Goal: Information Seeking & Learning: Learn about a topic

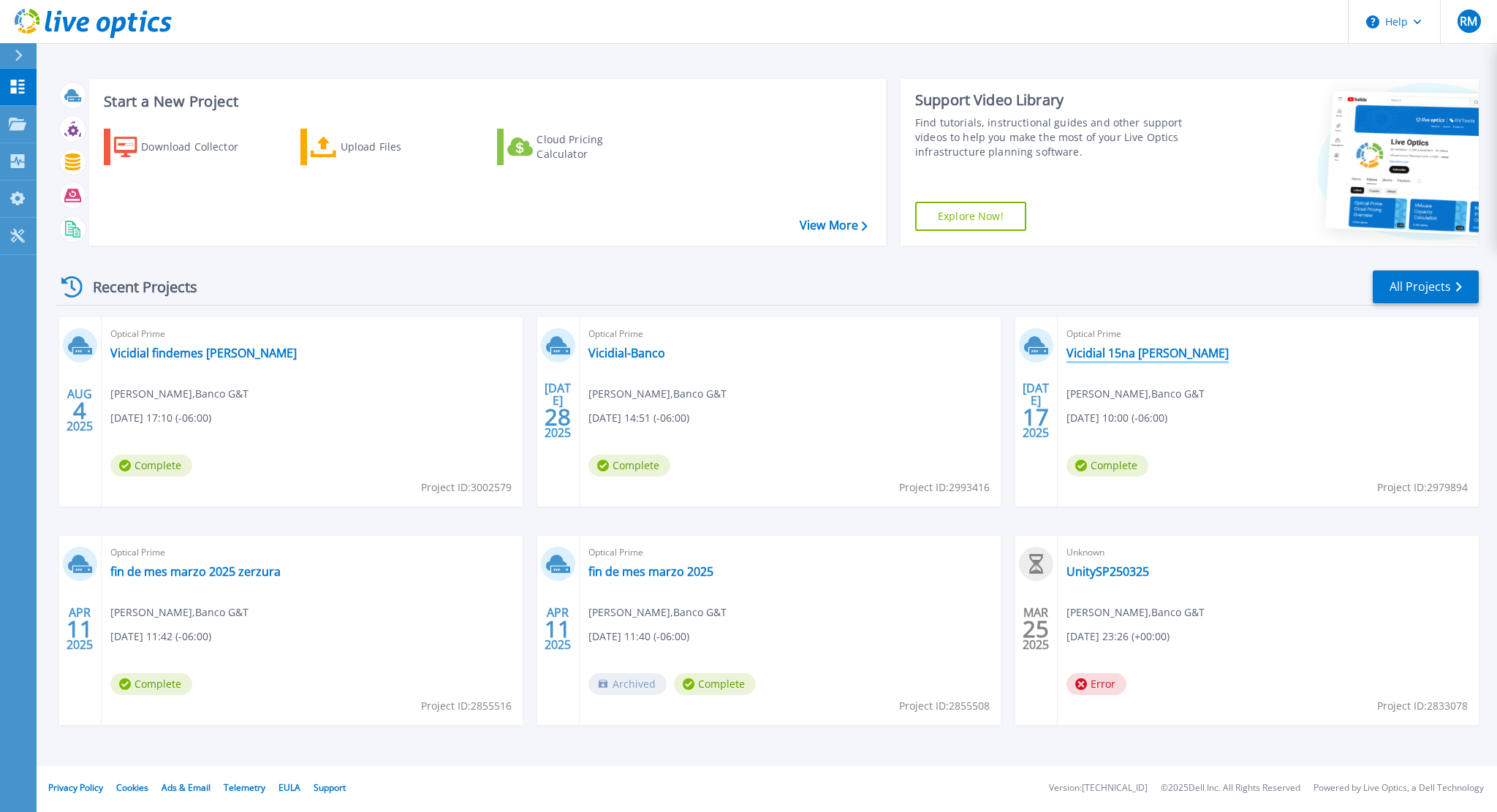
click at [1115, 348] on link "Vicidial 15na [PERSON_NAME]" at bounding box center [1147, 353] width 162 height 15
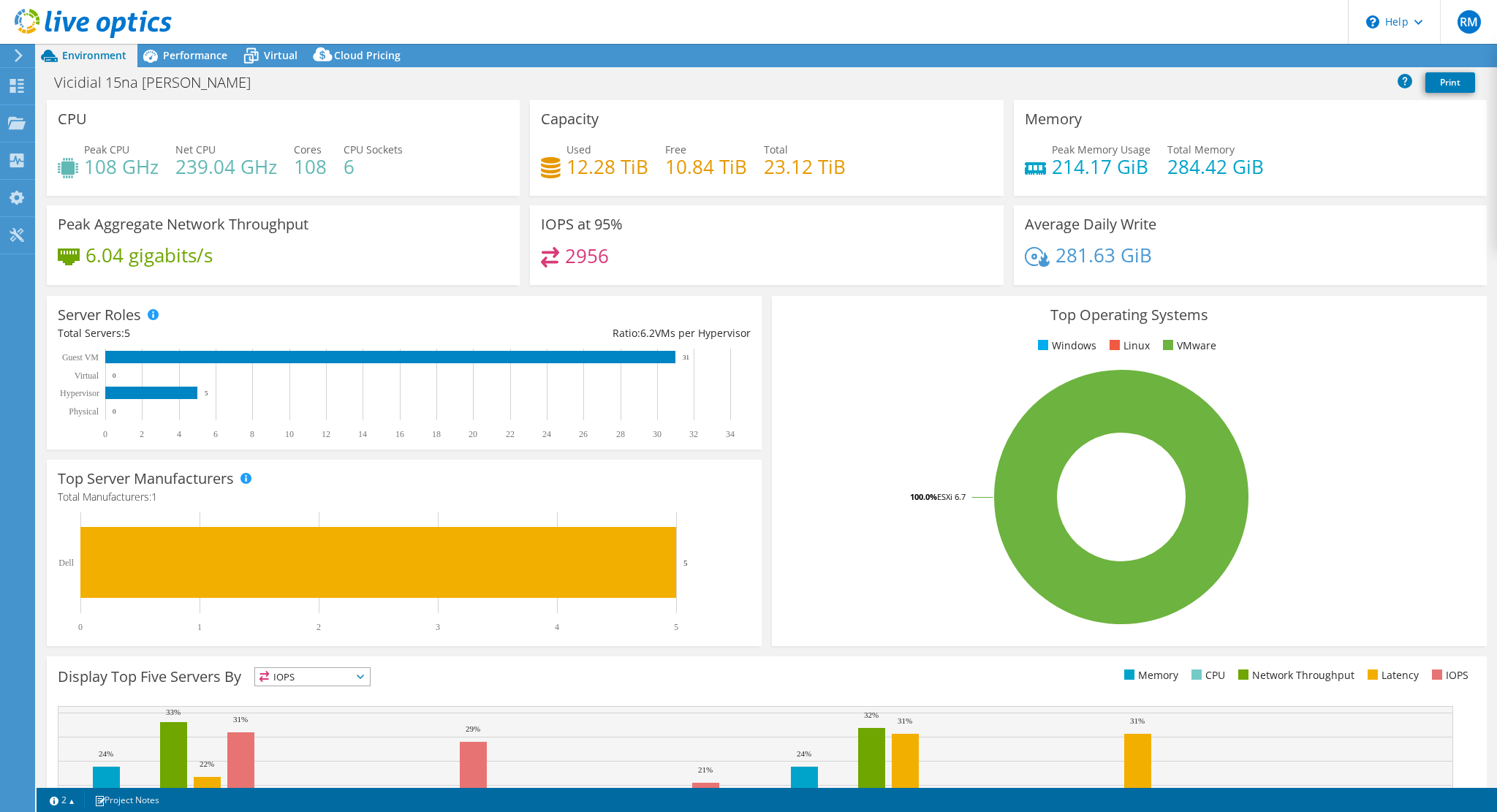
select select "USD"
click at [256, 68] on icon at bounding box center [251, 56] width 25 height 25
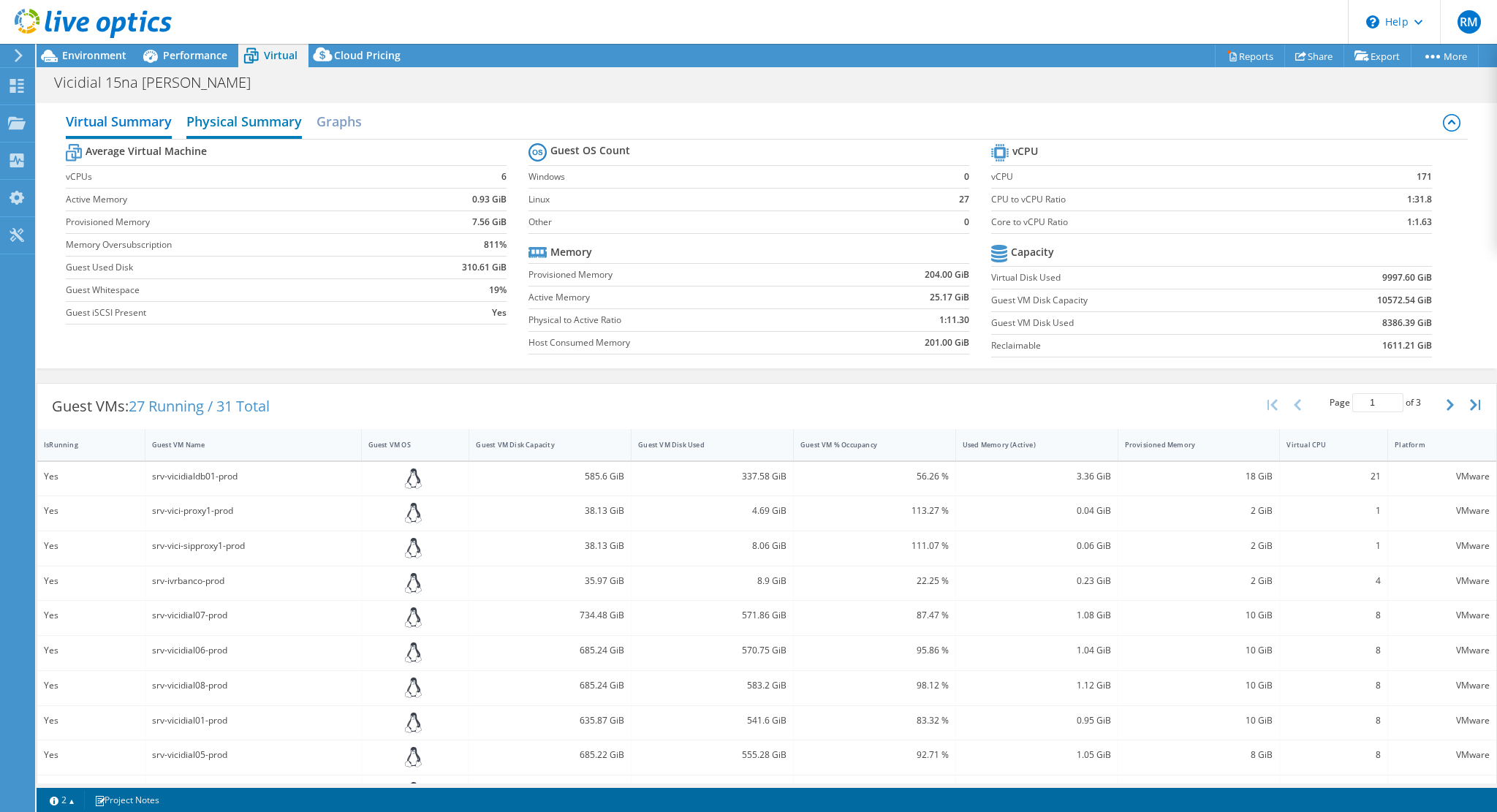
click at [241, 114] on h2 "Physical Summary" at bounding box center [244, 123] width 115 height 32
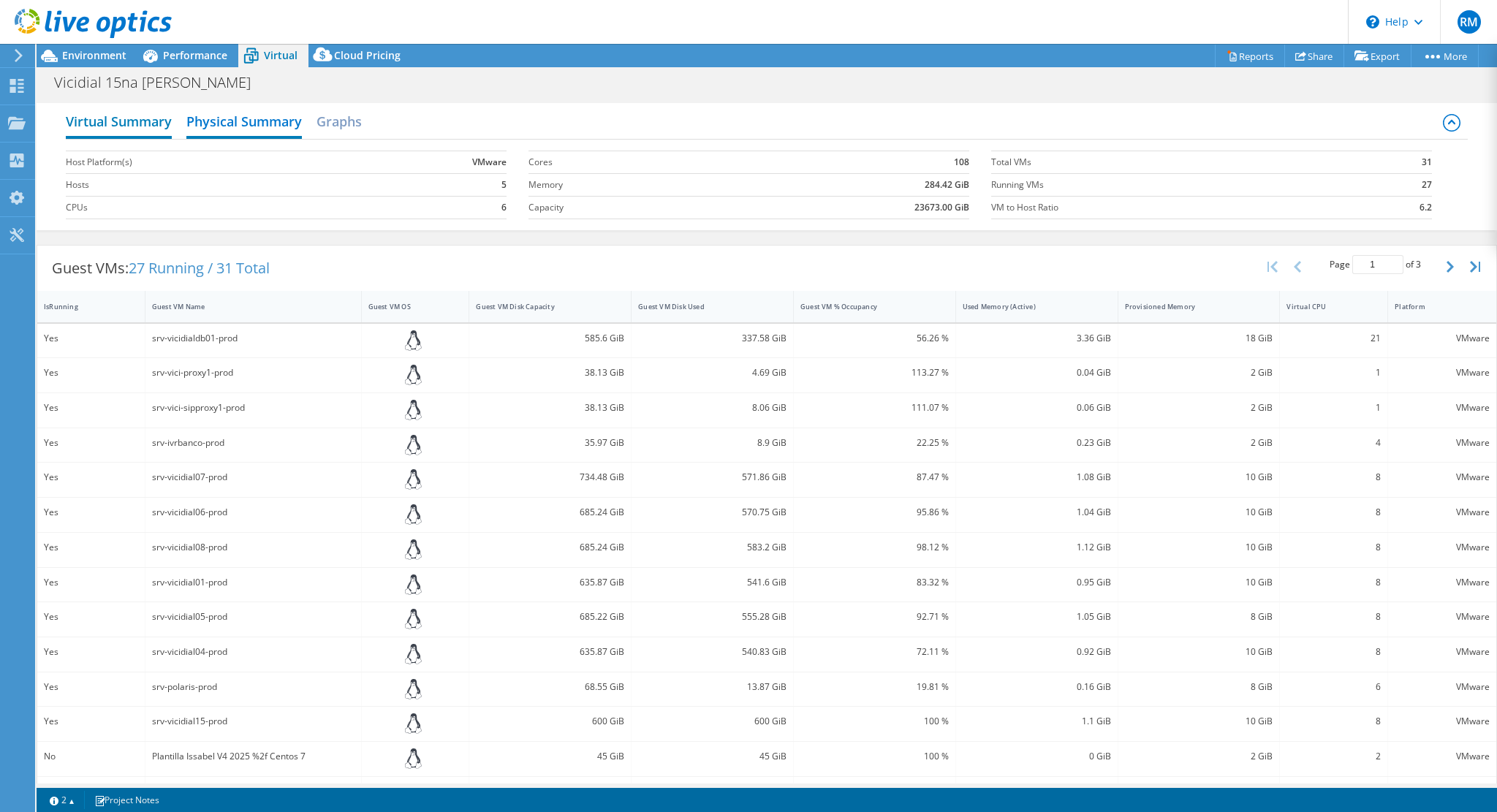
click at [148, 126] on h2 "Virtual Summary" at bounding box center [119, 123] width 106 height 32
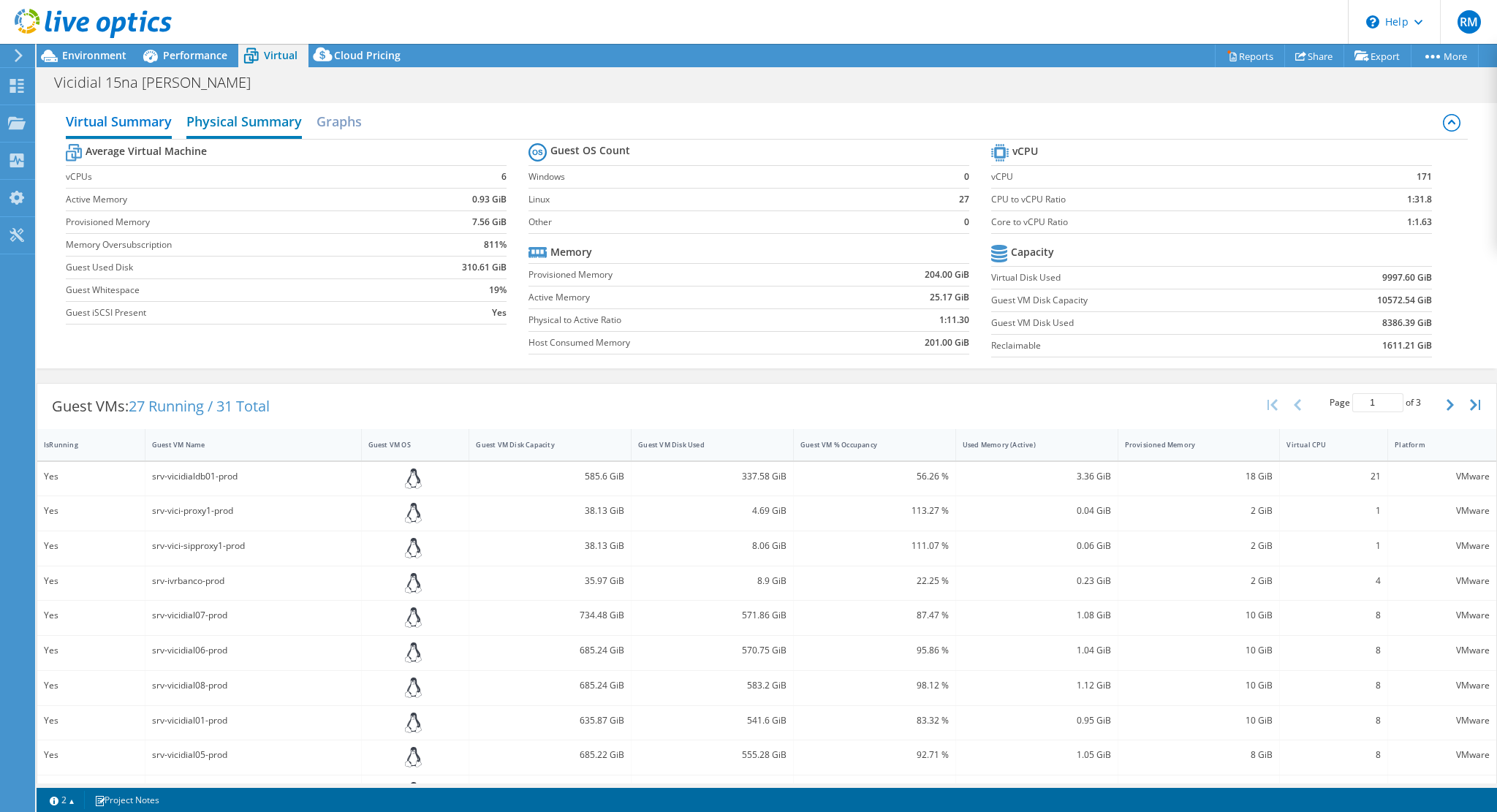
click at [194, 126] on h2 "Physical Summary" at bounding box center [244, 123] width 115 height 32
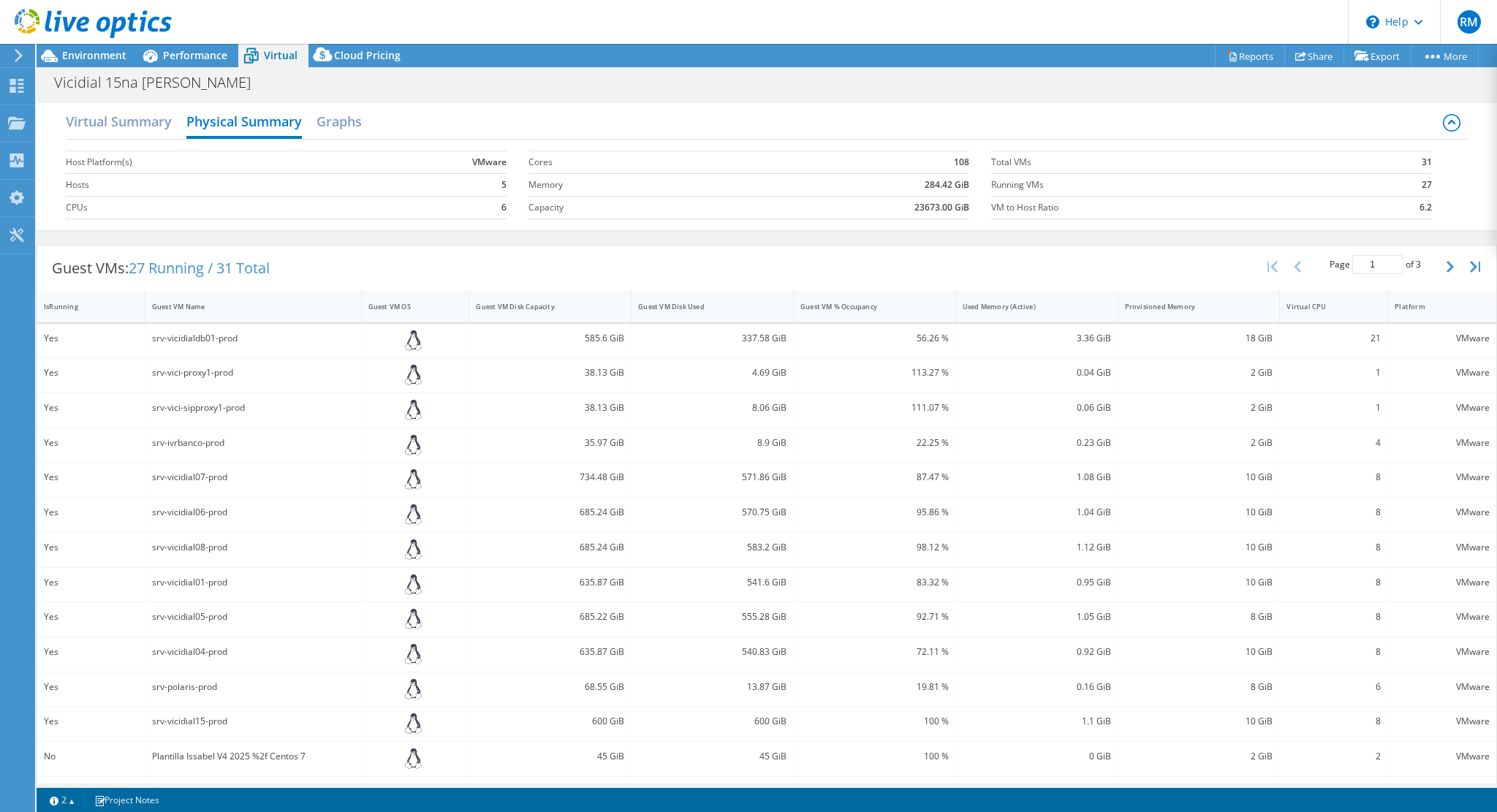
click at [314, 114] on div "Virtual Summary Physical Summary Graphs" at bounding box center [766, 123] width 1402 height 33
click at [319, 116] on h2 "Graphs" at bounding box center [339, 123] width 46 height 32
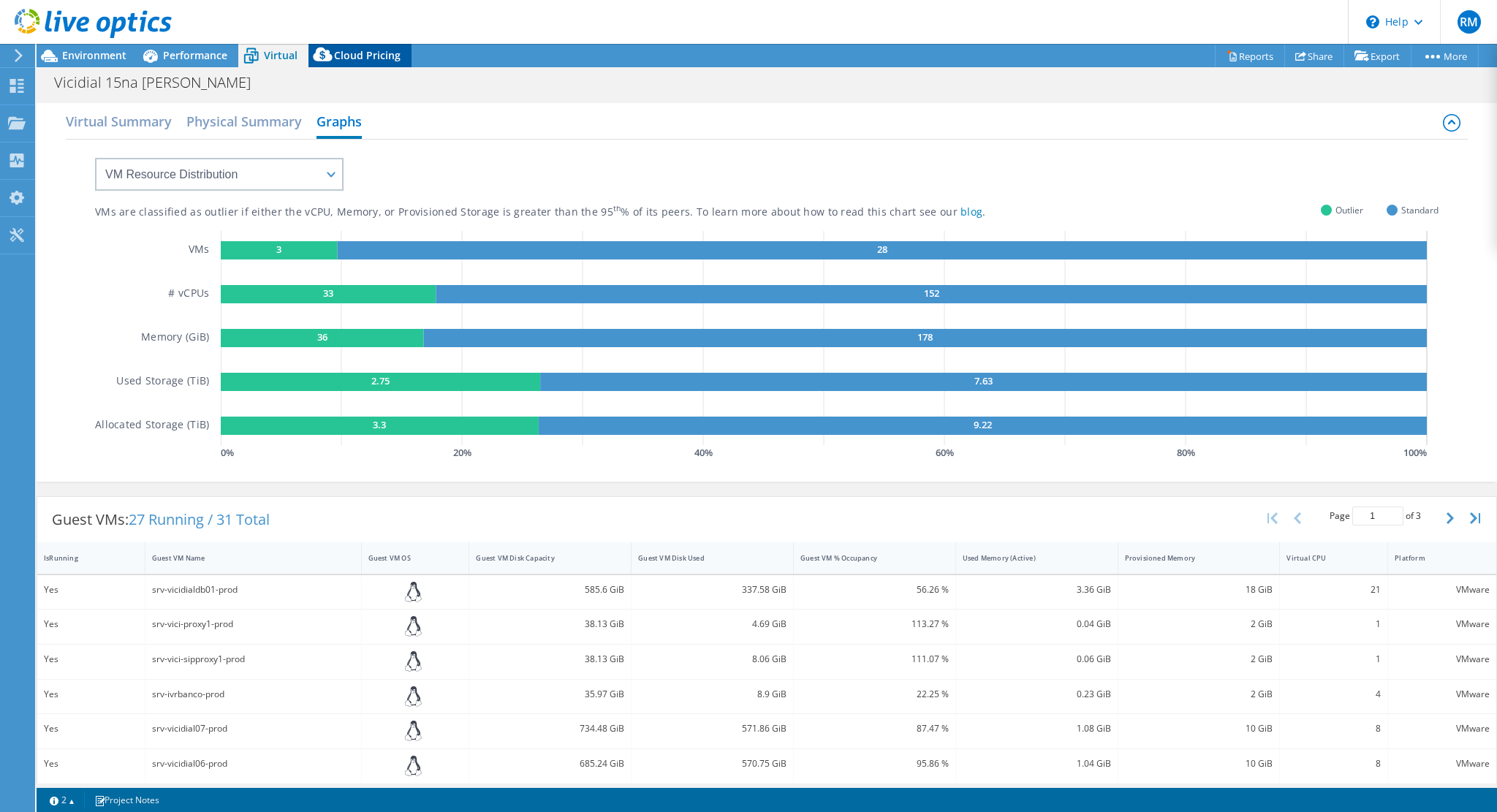
click at [338, 58] on span "Cloud Pricing" at bounding box center [367, 55] width 67 height 14
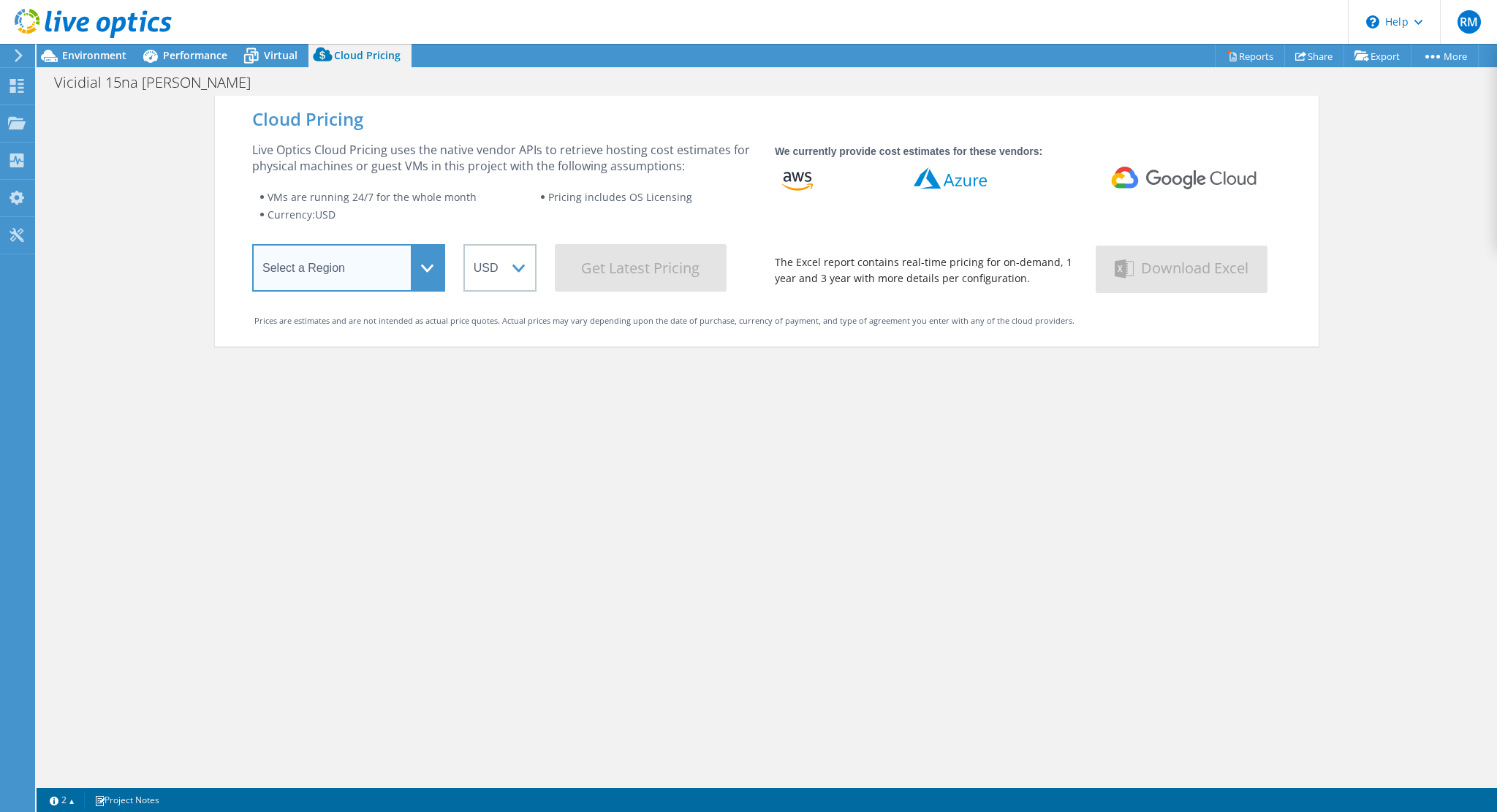
click at [360, 256] on select "Select a Region [GEOGRAPHIC_DATA] ([GEOGRAPHIC_DATA]) [GEOGRAPHIC_DATA] ([GEOGR…" at bounding box center [348, 268] width 193 height 48
select select "USEast"
click at [252, 247] on select "Select a Region [GEOGRAPHIC_DATA] ([GEOGRAPHIC_DATA]) [GEOGRAPHIC_DATA] ([GEOGR…" at bounding box center [348, 268] width 193 height 48
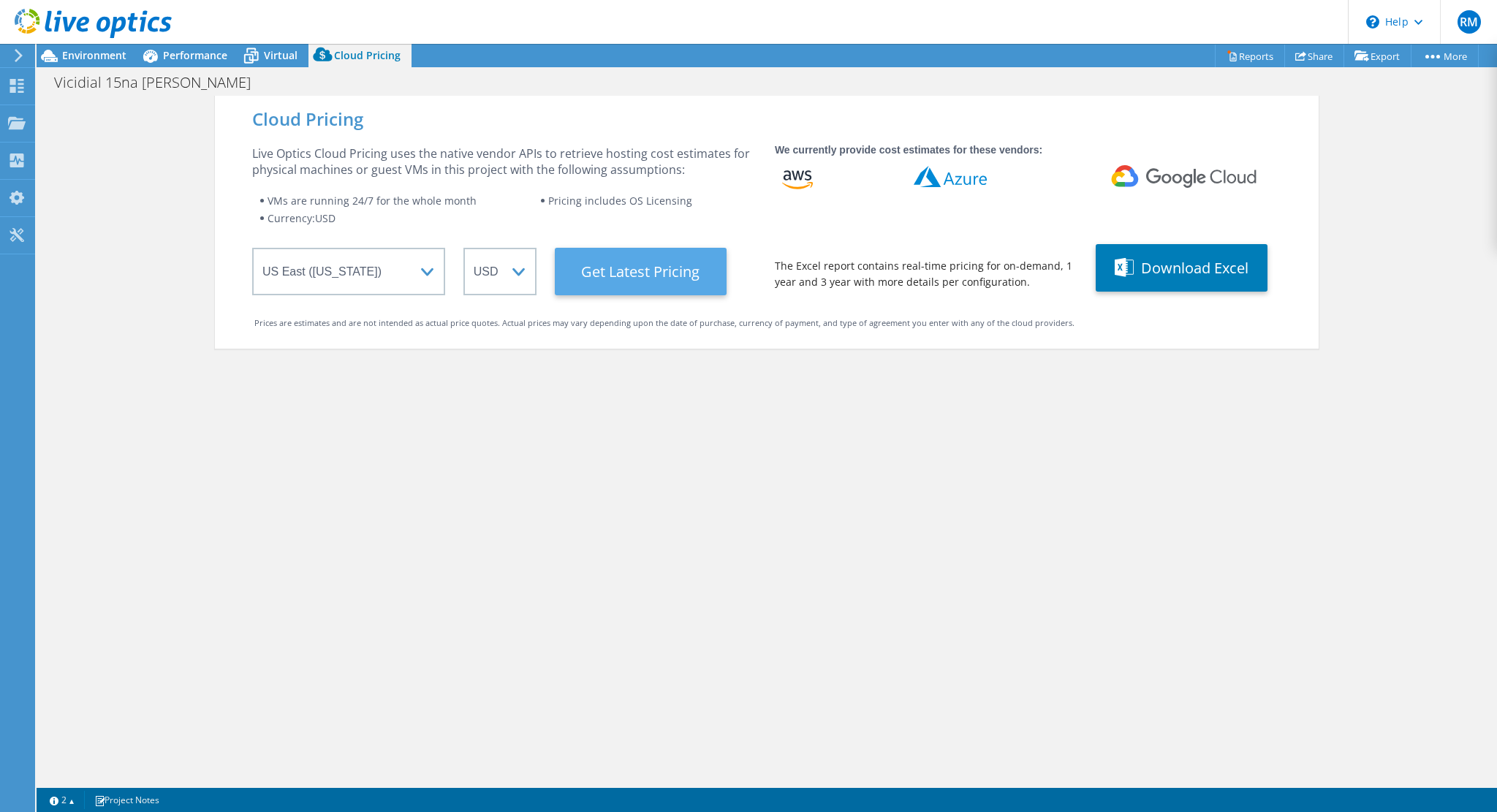
click at [594, 282] on Latest "Get Latest Pricing" at bounding box center [641, 271] width 172 height 48
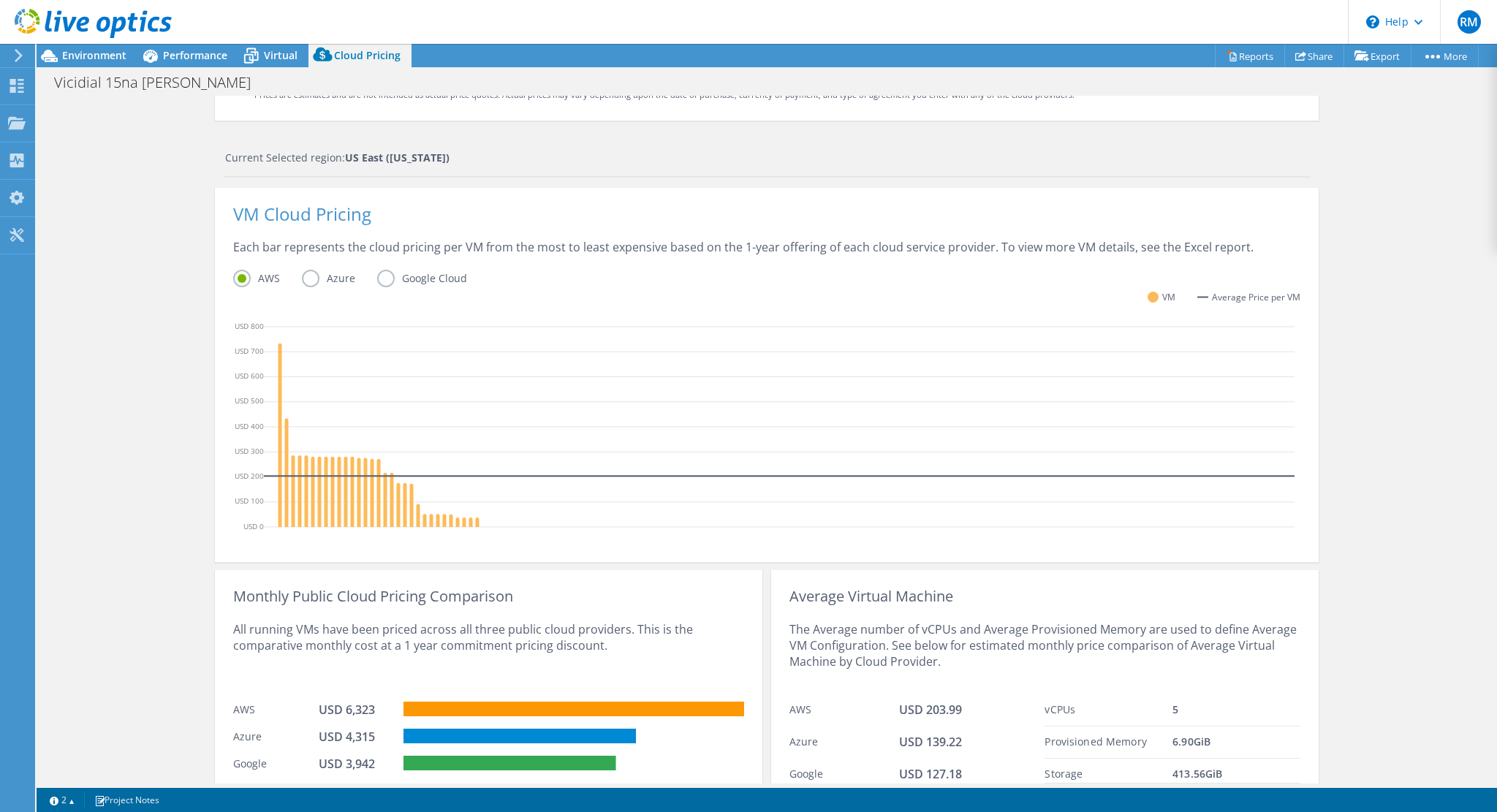
scroll to position [287, 0]
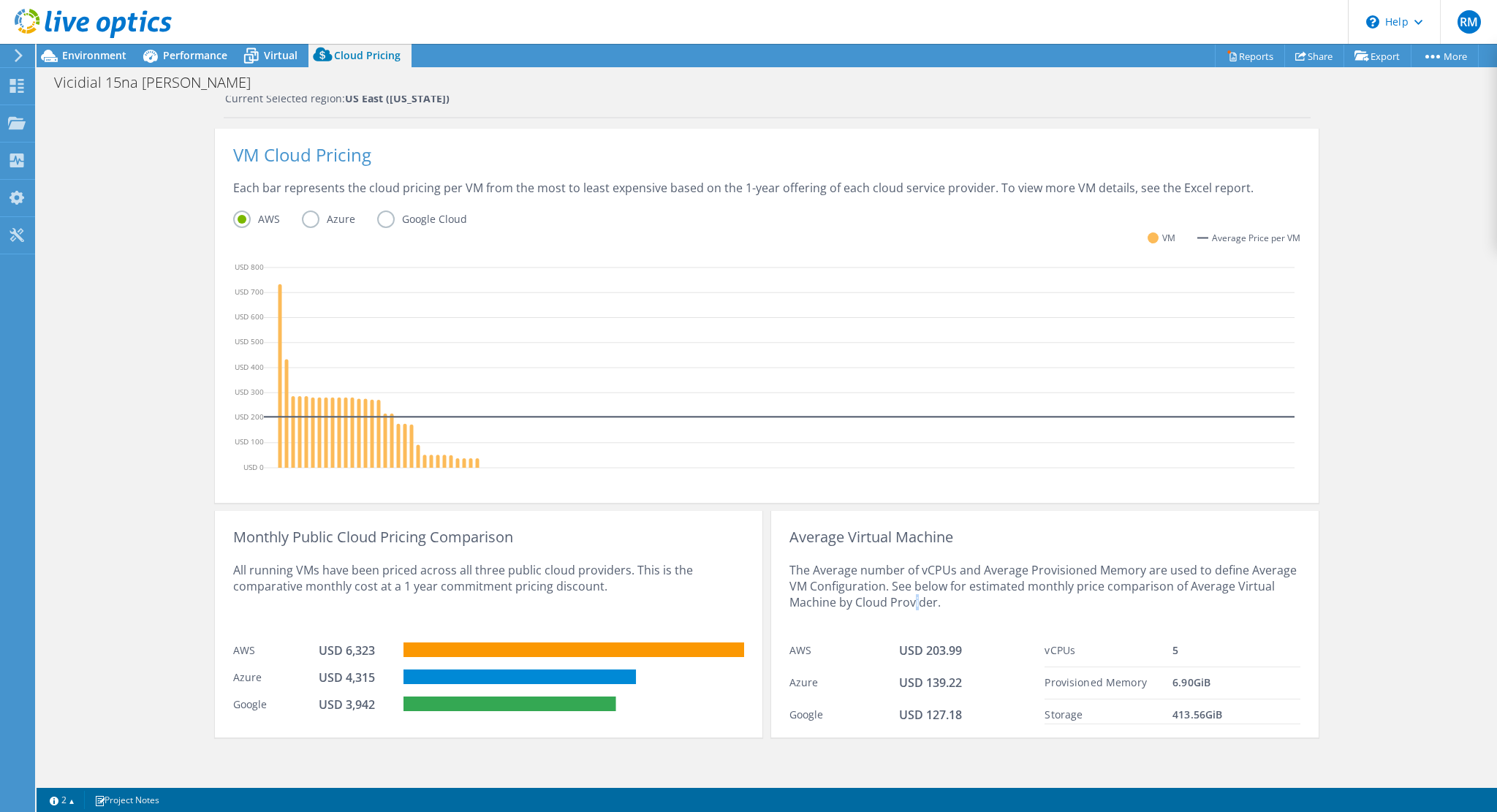
drag, startPoint x: 851, startPoint y: 592, endPoint x: 920, endPoint y: 606, distance: 70.4
click at [908, 606] on div "The Average number of vCPUs and Average Provisioned Memory are used to define A…" at bounding box center [1045, 590] width 511 height 90
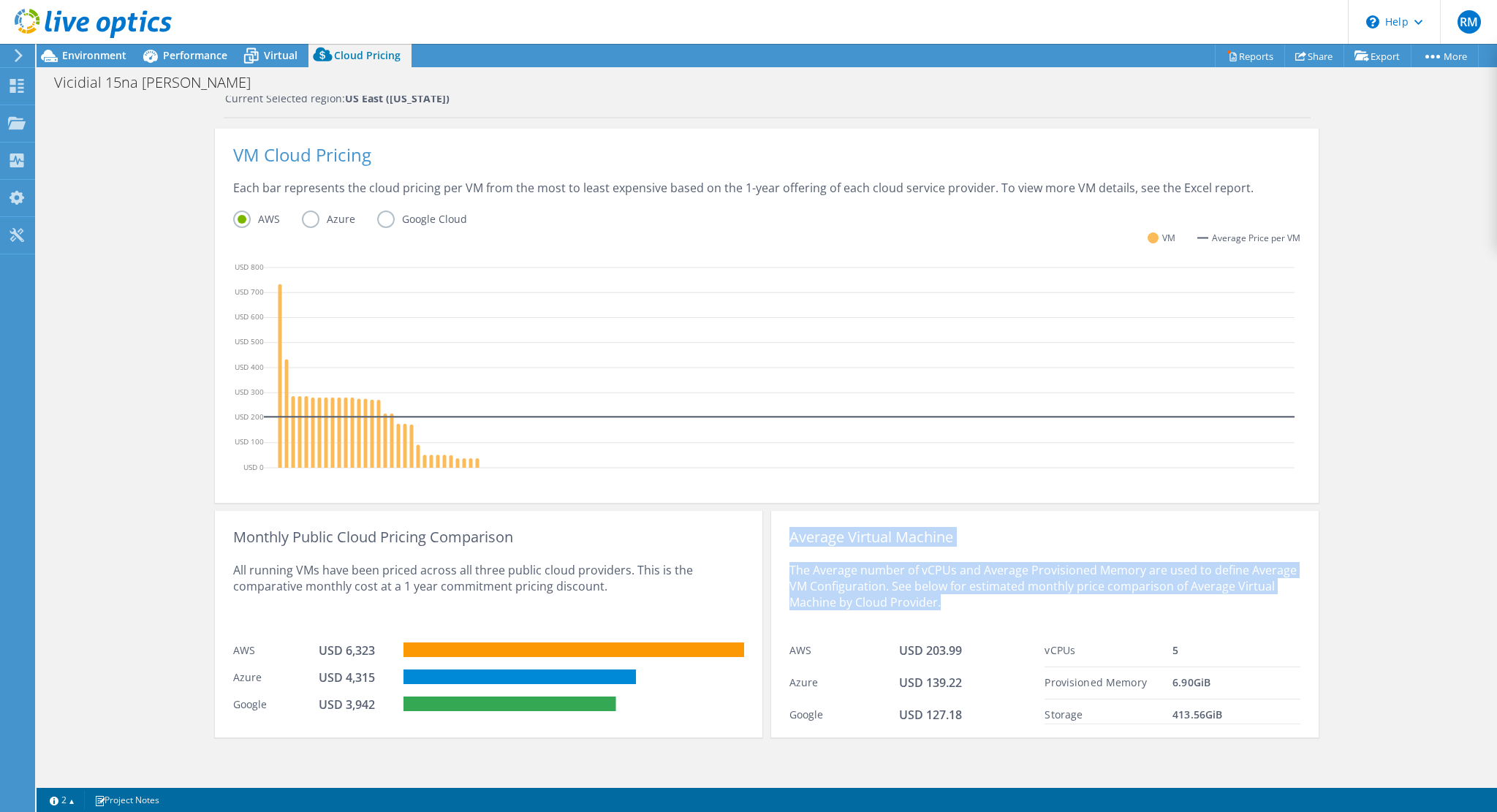
drag, startPoint x: 938, startPoint y: 605, endPoint x: 777, endPoint y: 538, distance: 174.4
click at [777, 538] on div "Average Virtual Machine The Average number of vCPUs and Average Provisioned Mem…" at bounding box center [1045, 624] width 547 height 227
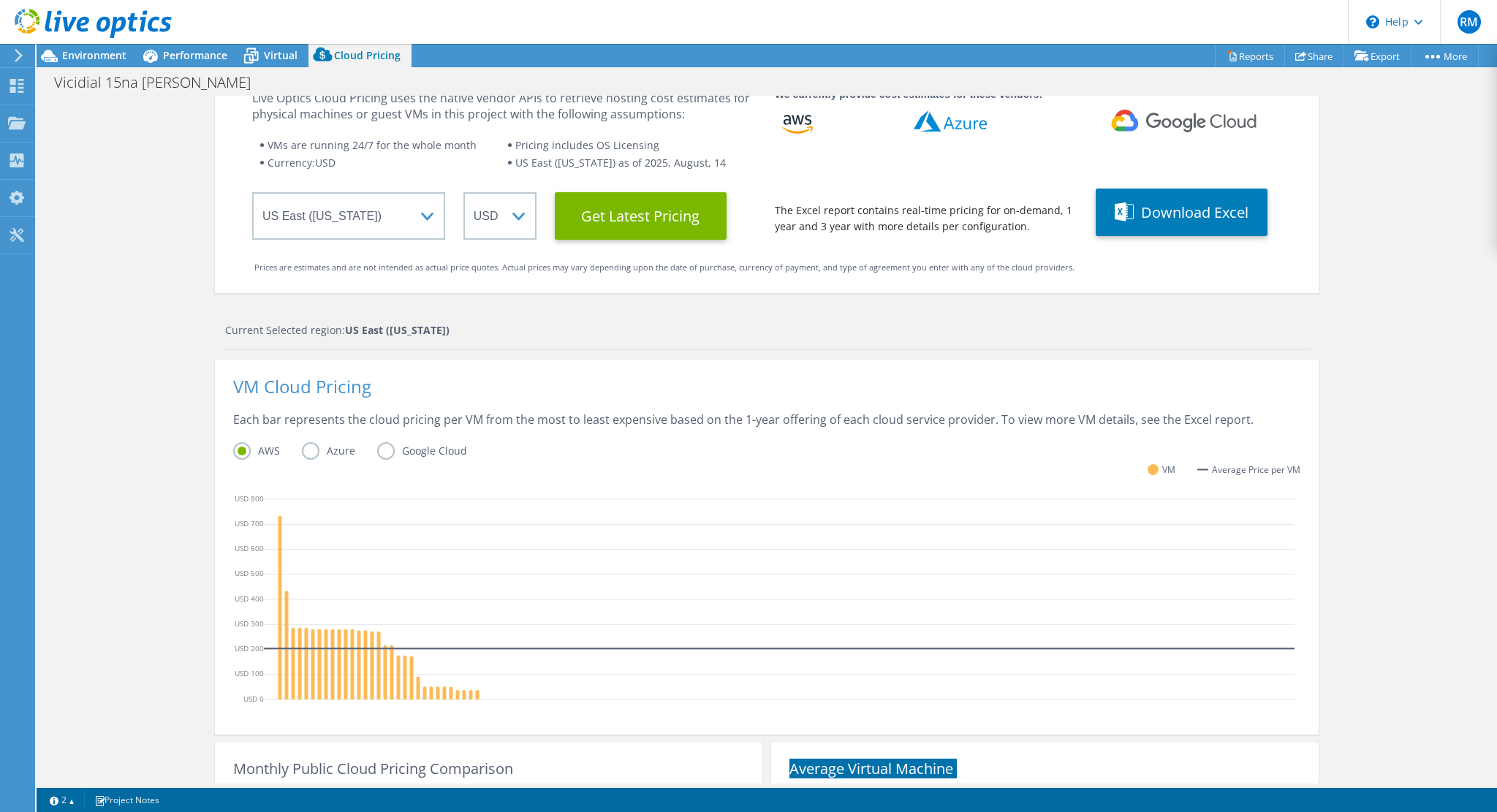
scroll to position [0, 0]
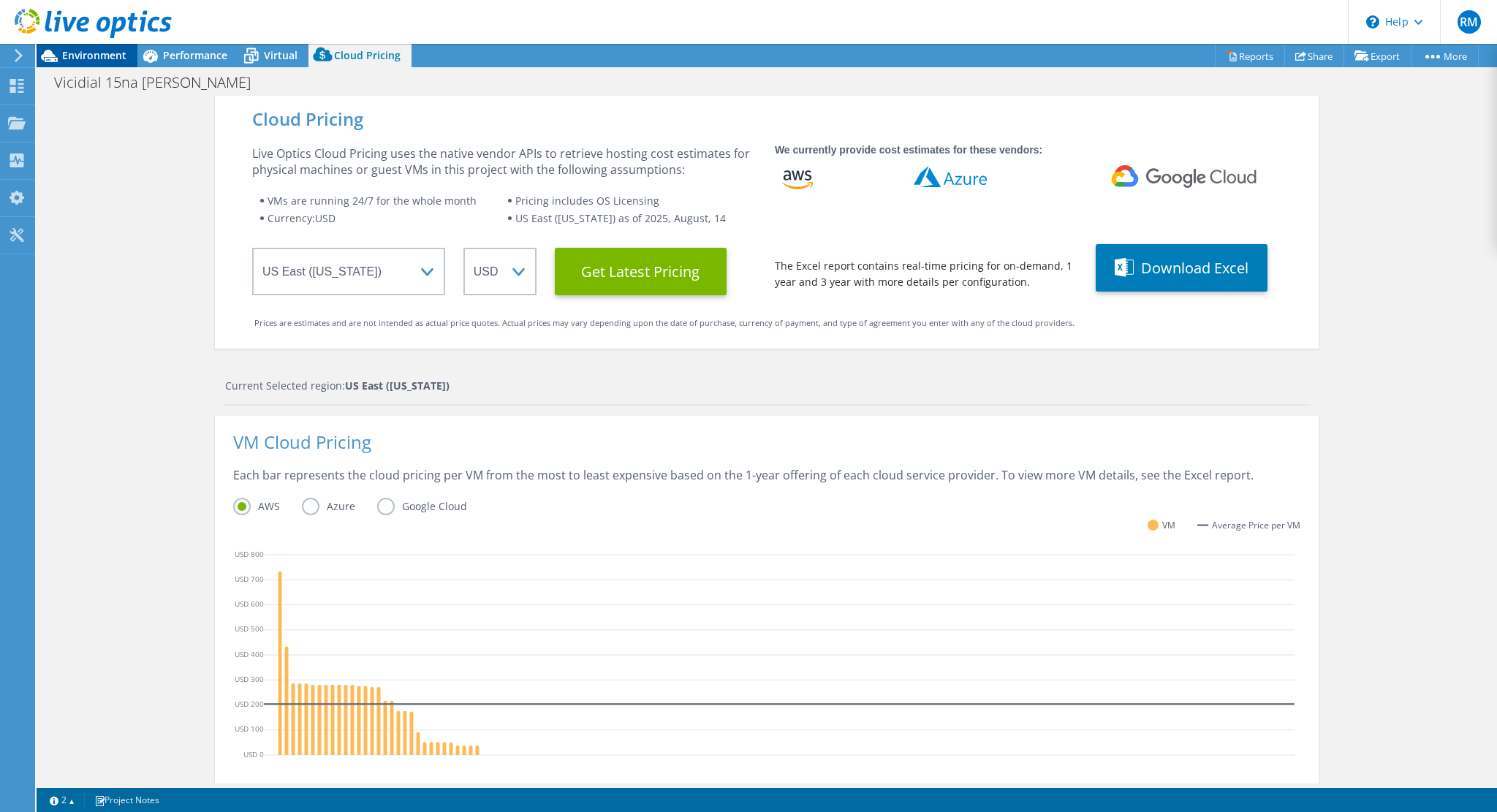
click at [114, 64] on div "Environment" at bounding box center [87, 55] width 101 height 23
